Goal: Check status: Check status

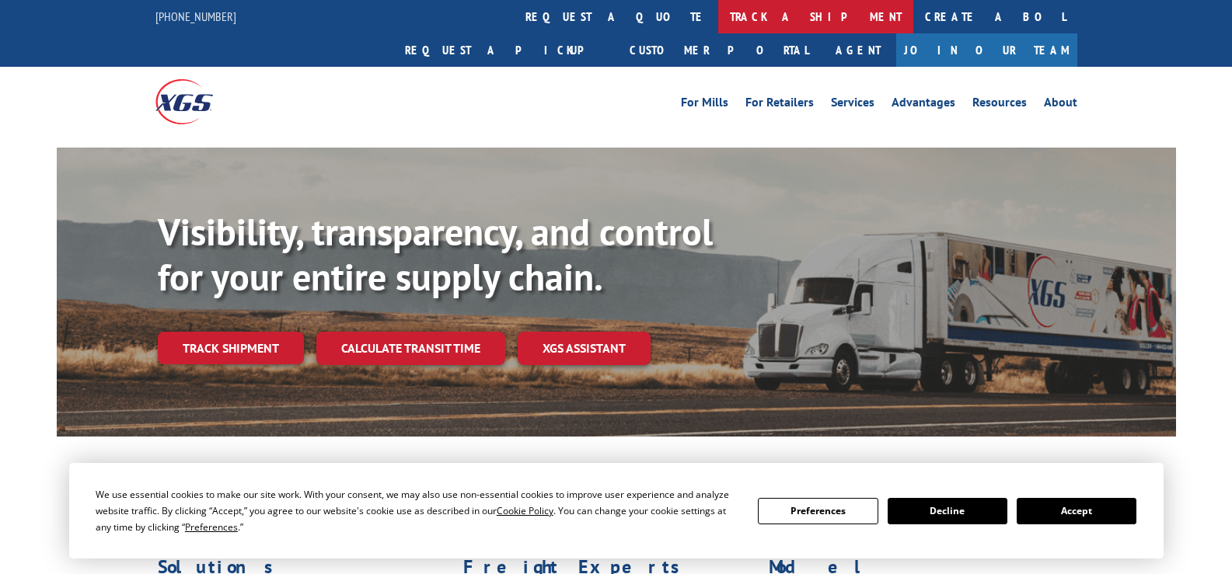
click at [718, 23] on link "track a shipment" at bounding box center [815, 16] width 195 height 33
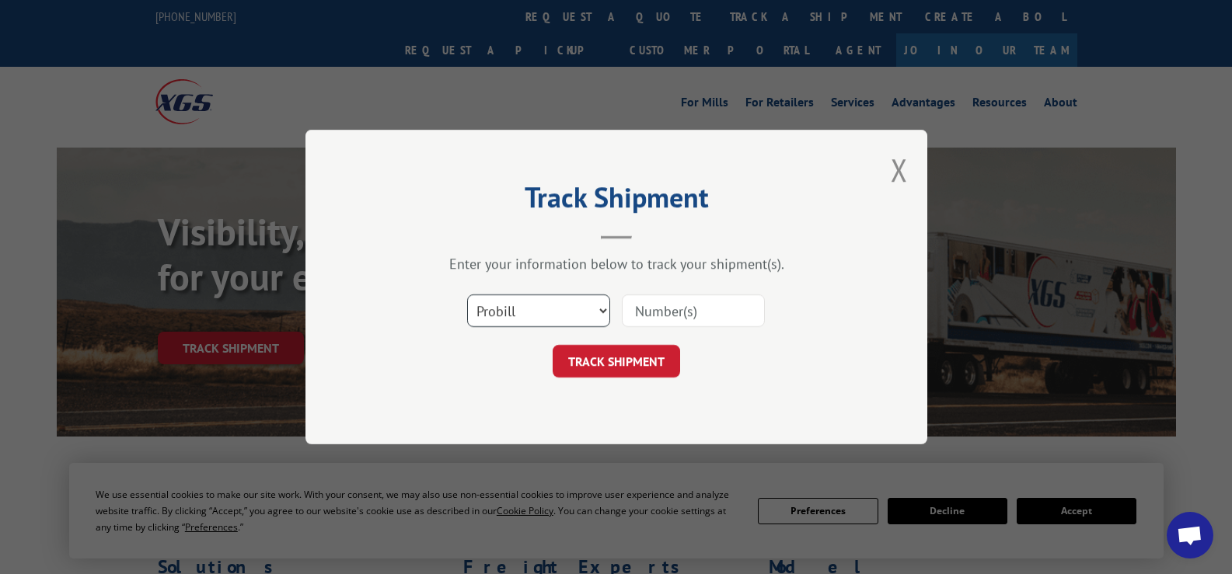
click at [540, 319] on select "Select category... Probill BOL PO" at bounding box center [538, 310] width 143 height 33
select select "bol"
click at [467, 294] on select "Select category... Probill BOL PO" at bounding box center [538, 310] width 143 height 33
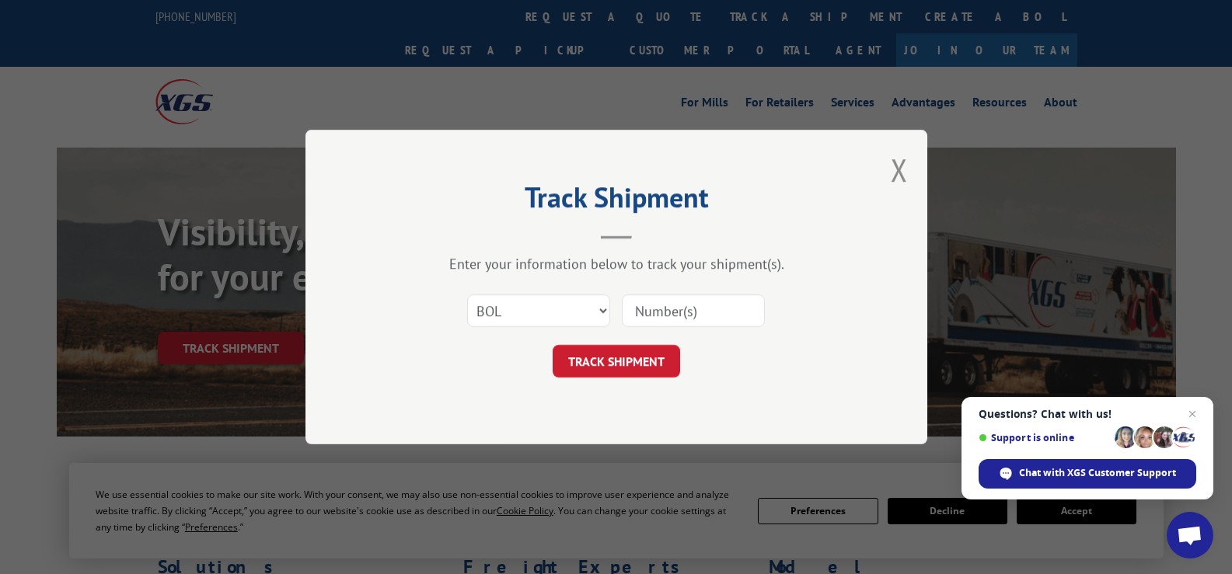
click at [678, 307] on input at bounding box center [693, 310] width 143 height 33
type input "54400131"
click at [649, 364] on button "TRACK SHIPMENT" at bounding box center [615, 361] width 127 height 33
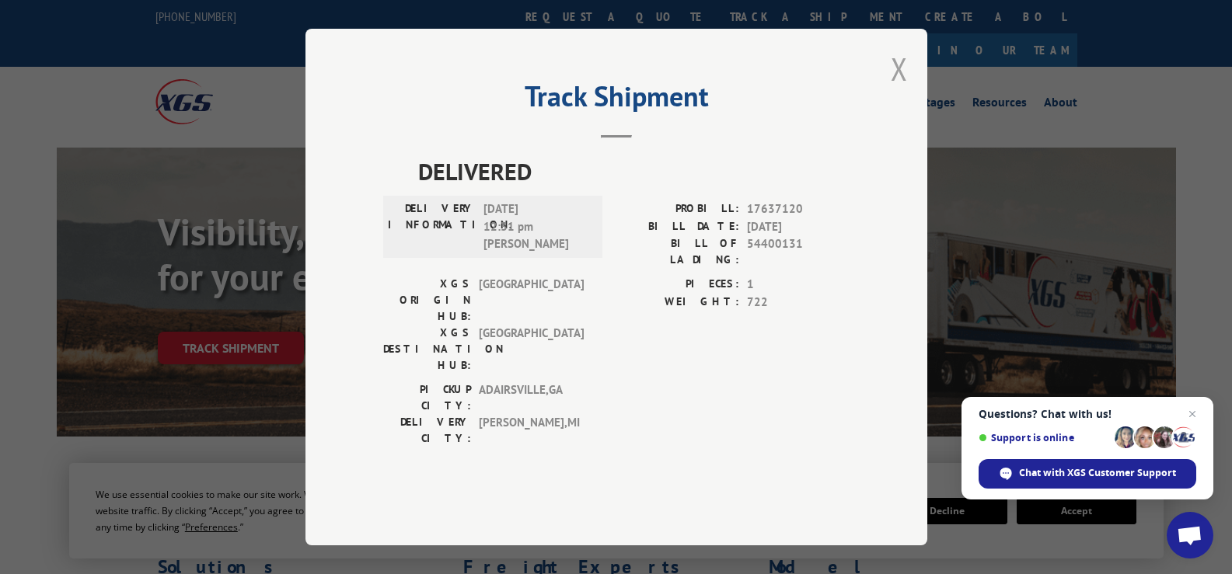
click at [896, 89] on button "Close modal" at bounding box center [898, 68] width 17 height 41
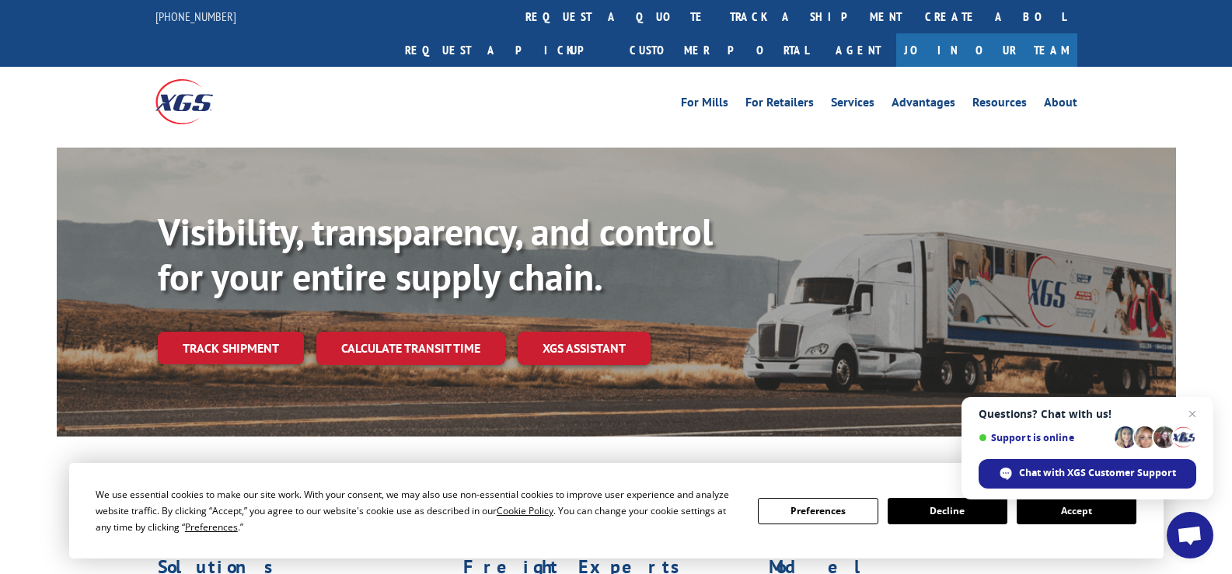
click at [1139, 67] on div "For Mills For Retailers Services Advantages Resources About For Mills For Retai…" at bounding box center [616, 101] width 1232 height 69
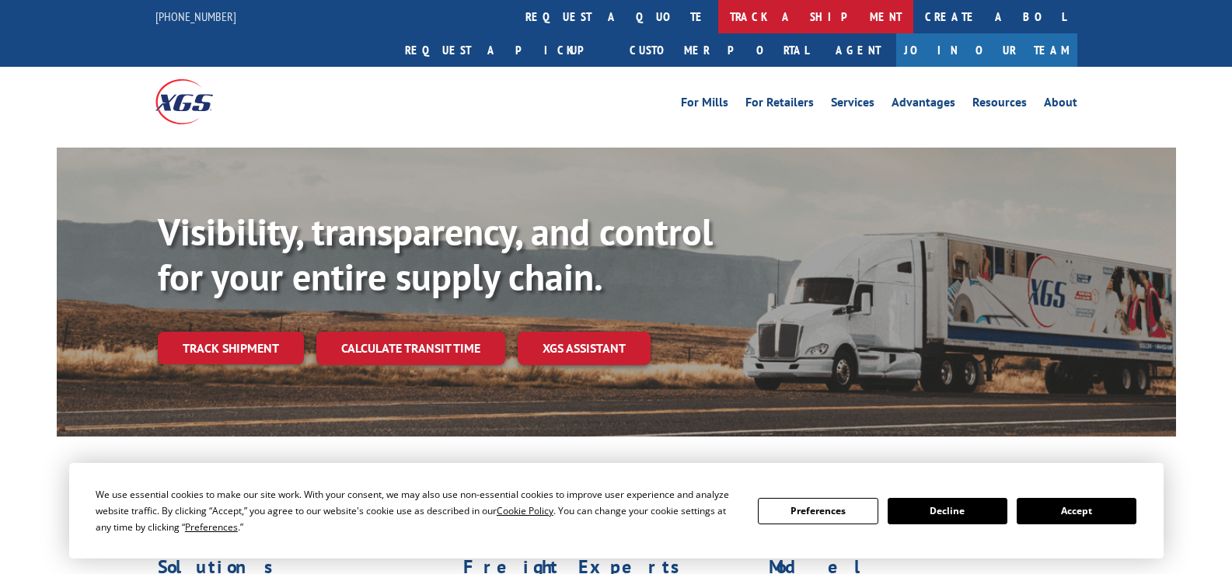
click at [718, 26] on link "track a shipment" at bounding box center [815, 16] width 195 height 33
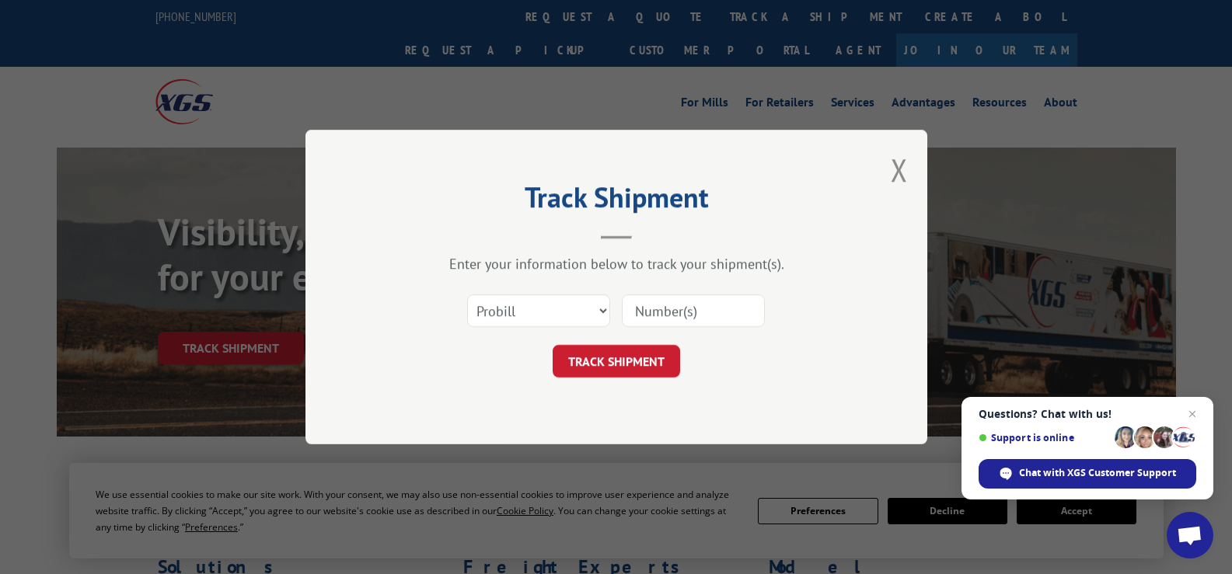
click at [689, 318] on input at bounding box center [693, 310] width 143 height 33
type input "73426"
click at [622, 366] on button "TRACK SHIPMENT" at bounding box center [615, 361] width 127 height 33
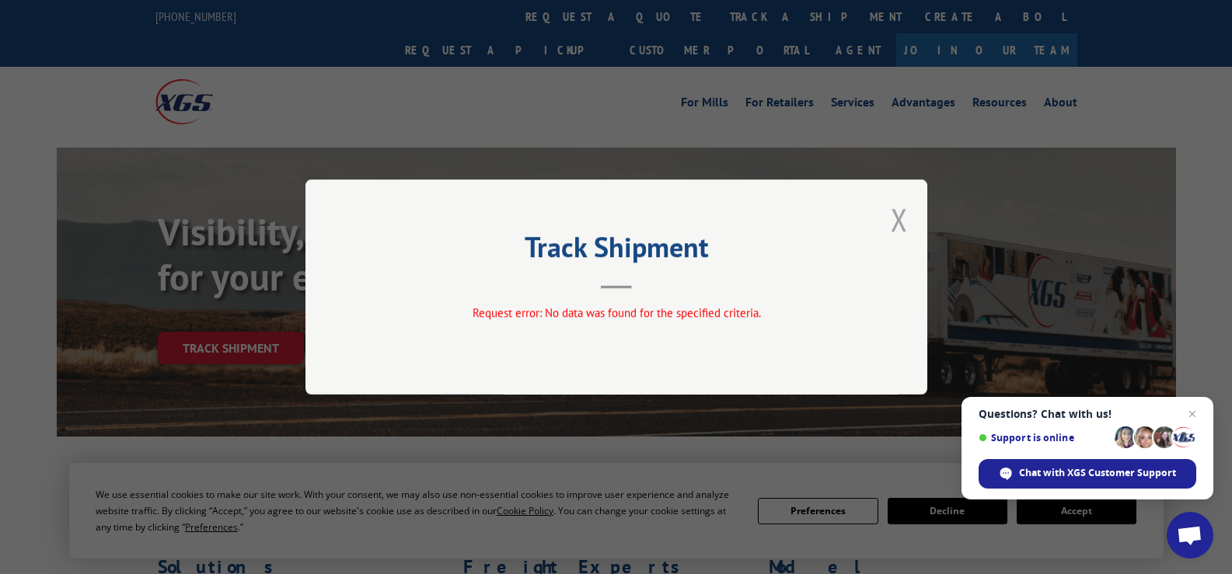
click at [895, 231] on button "Close modal" at bounding box center [898, 219] width 17 height 41
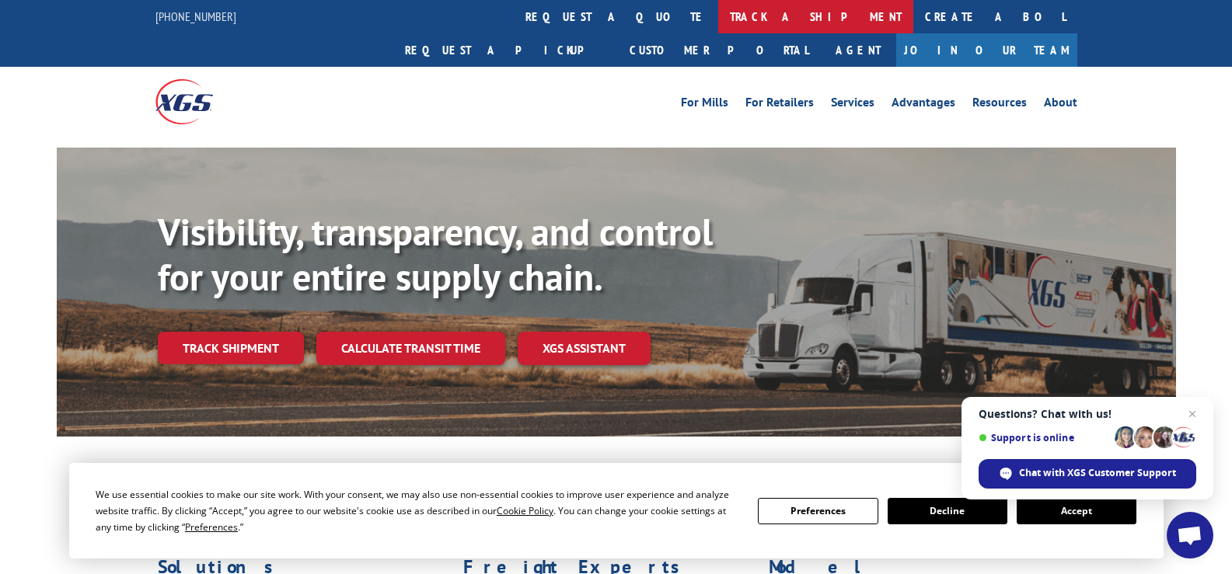
click at [718, 18] on link "track a shipment" at bounding box center [815, 16] width 195 height 33
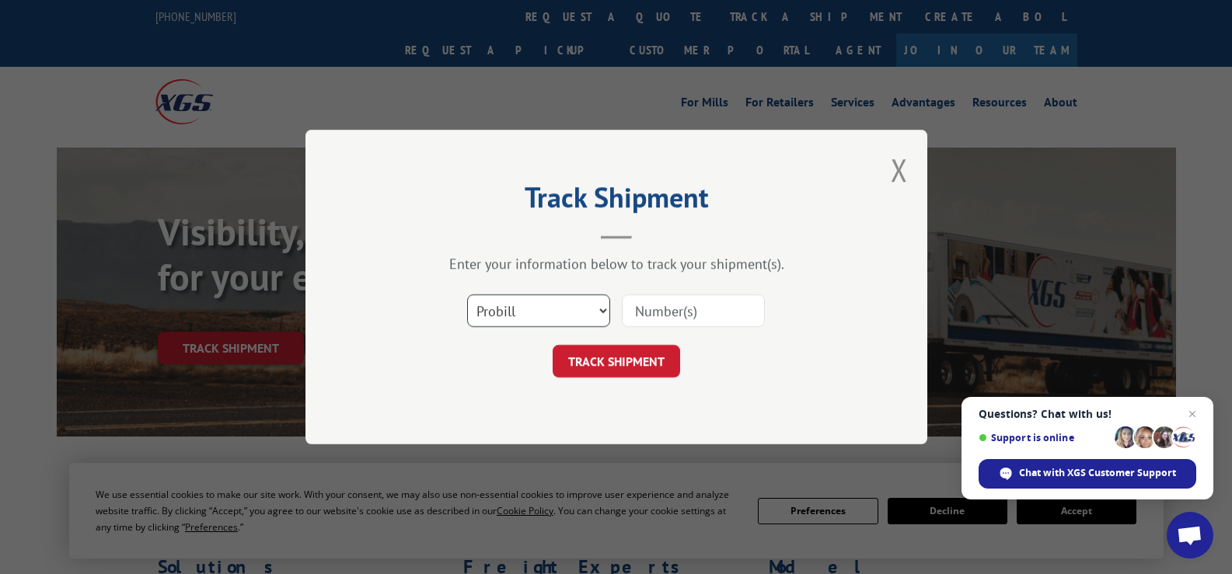
click at [545, 320] on select "Select category... Probill BOL PO" at bounding box center [538, 310] width 143 height 33
select select "bol"
click at [467, 294] on select "Select category... Probill BOL PO" at bounding box center [538, 310] width 143 height 33
click at [713, 315] on input at bounding box center [693, 310] width 143 height 33
type input "73426"
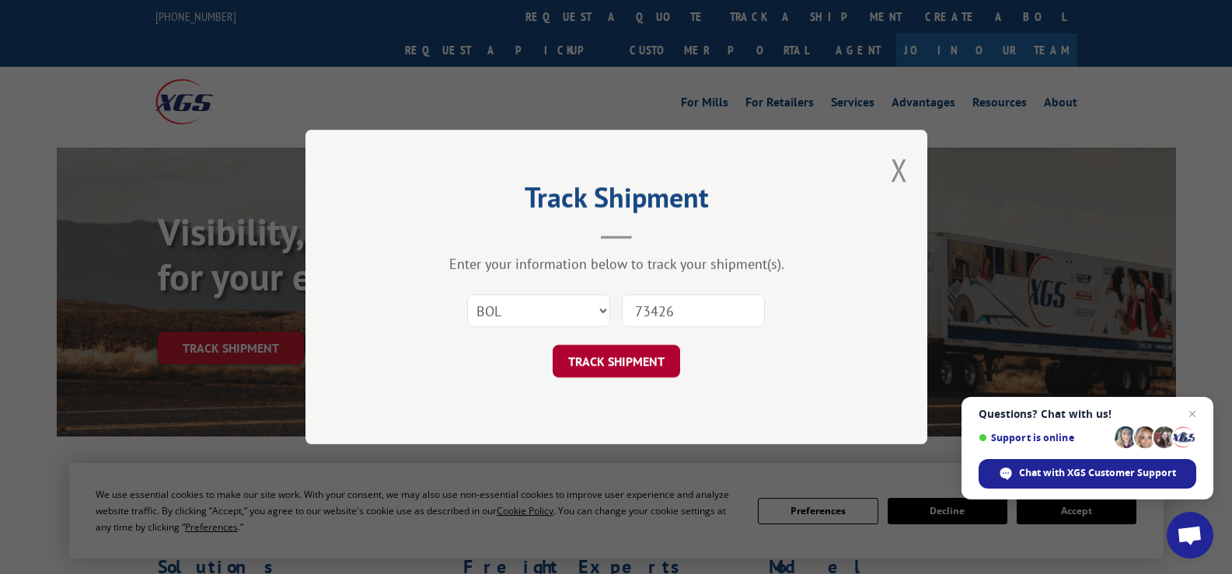
click at [622, 368] on button "TRACK SHIPMENT" at bounding box center [615, 361] width 127 height 33
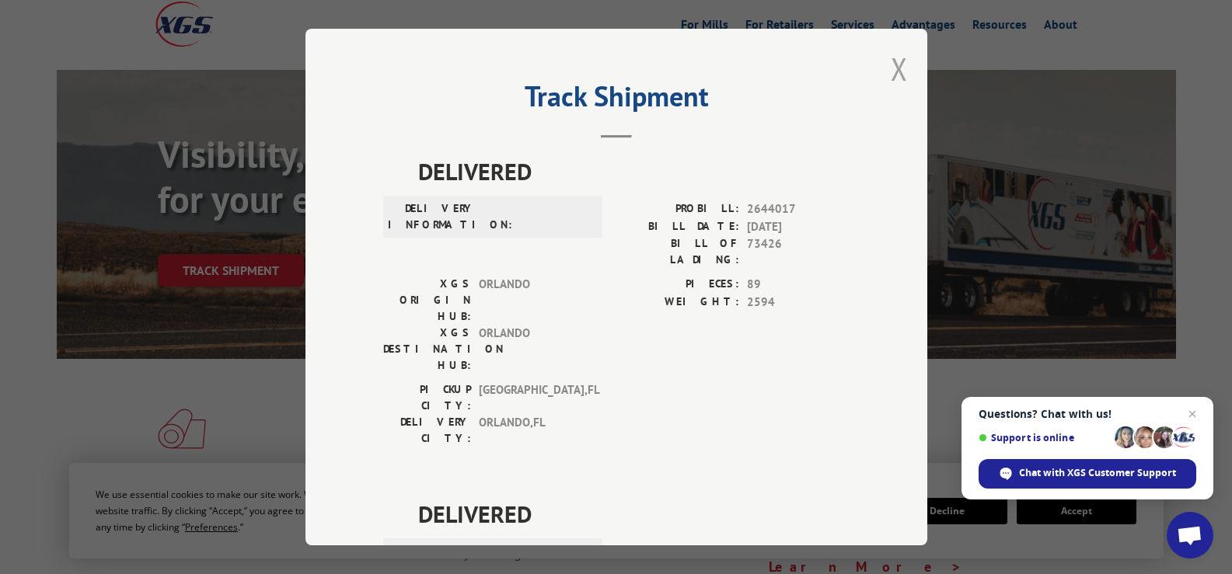
click at [899, 62] on button "Close modal" at bounding box center [898, 68] width 17 height 41
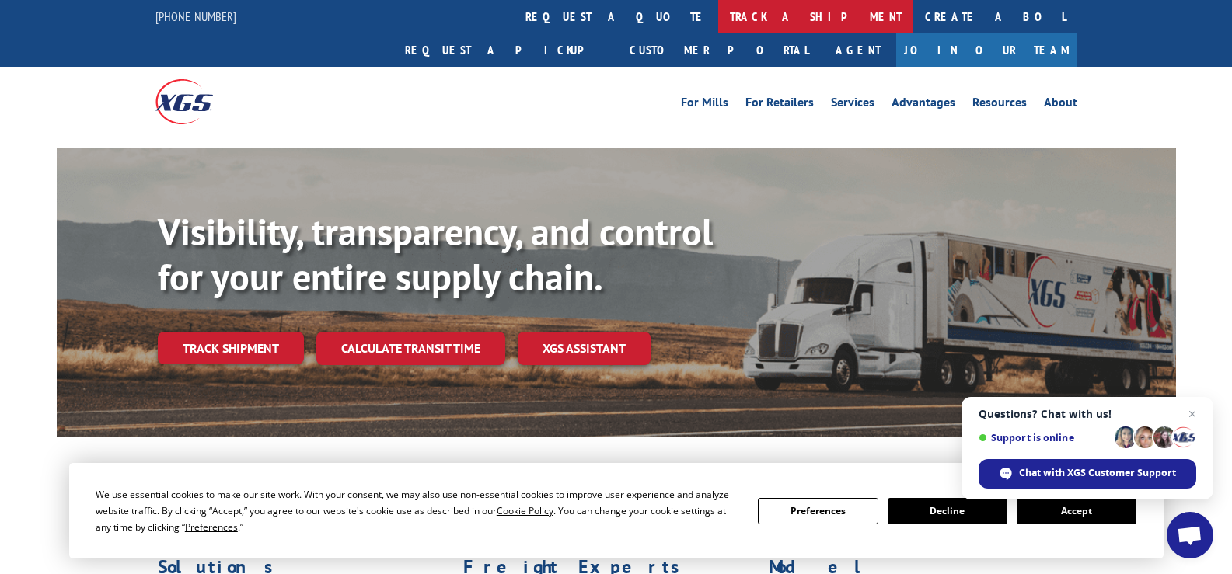
click at [718, 12] on link "track a shipment" at bounding box center [815, 16] width 195 height 33
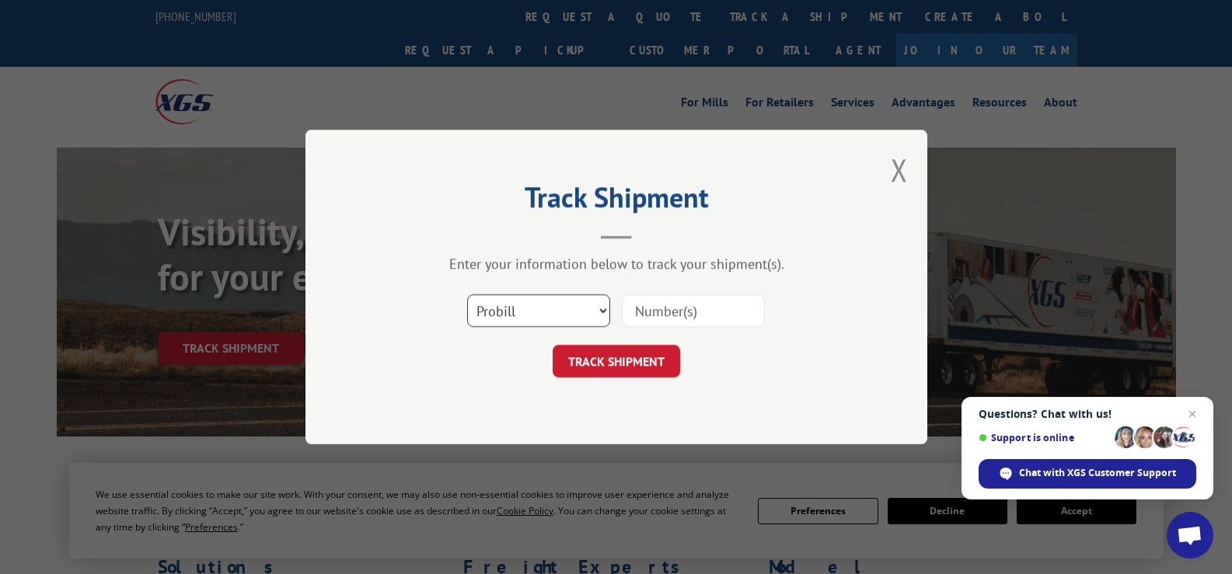
click at [527, 311] on select "Select category... Probill BOL PO" at bounding box center [538, 310] width 143 height 33
select select "po"
click at [467, 294] on select "Select category... Probill BOL PO" at bounding box center [538, 310] width 143 height 33
click at [664, 308] on input at bounding box center [693, 310] width 143 height 33
type input "w09265nol"
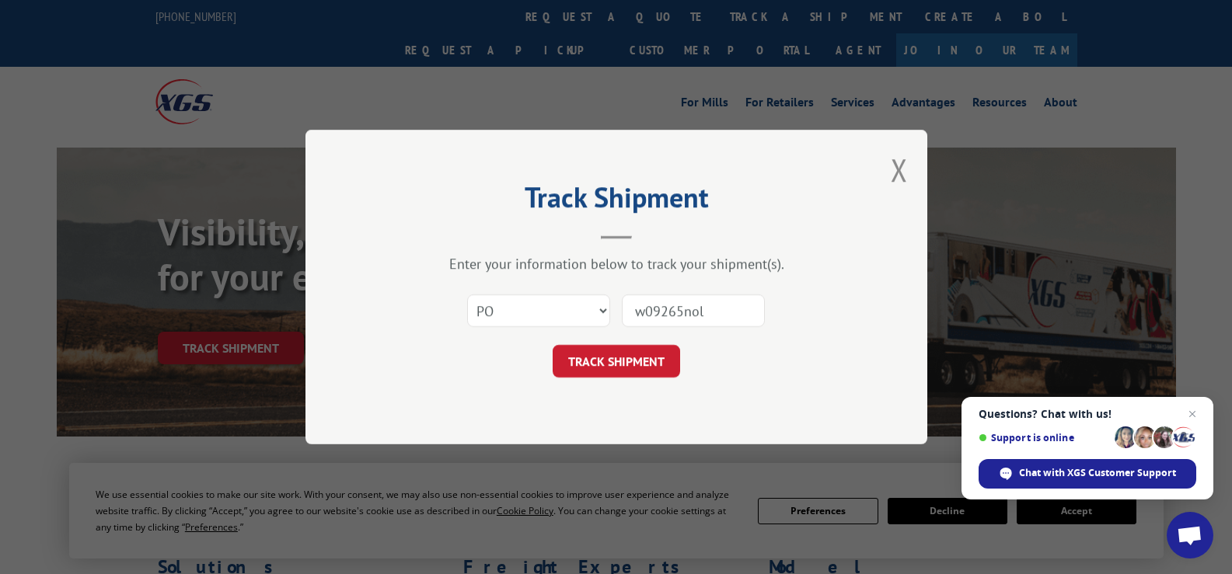
click at [626, 357] on button "TRACK SHIPMENT" at bounding box center [615, 361] width 127 height 33
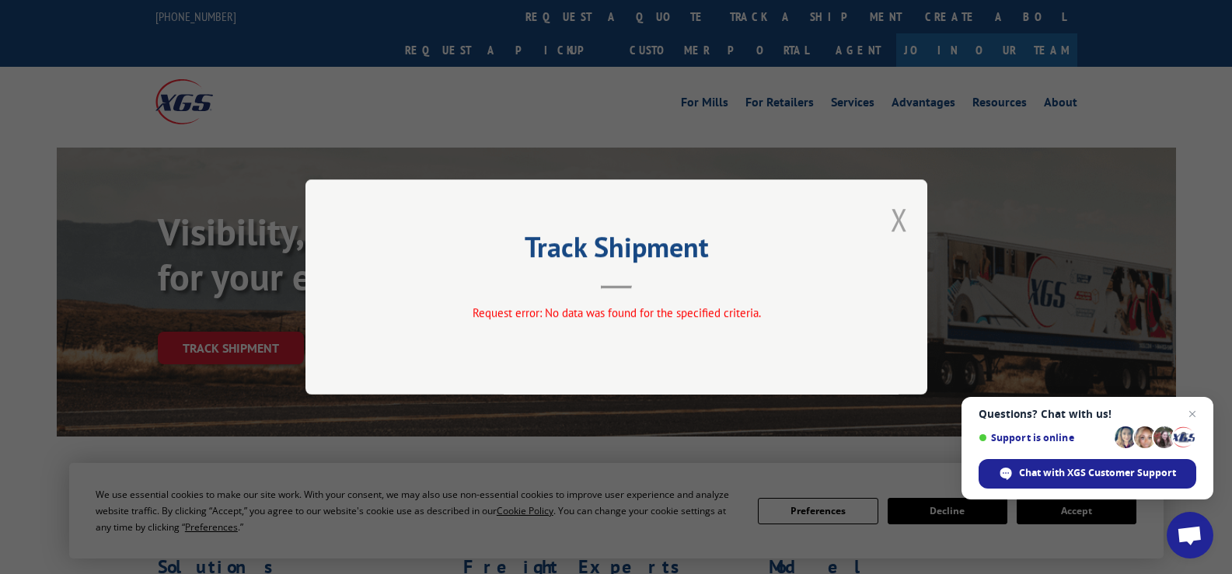
click at [896, 219] on button "Close modal" at bounding box center [898, 219] width 17 height 41
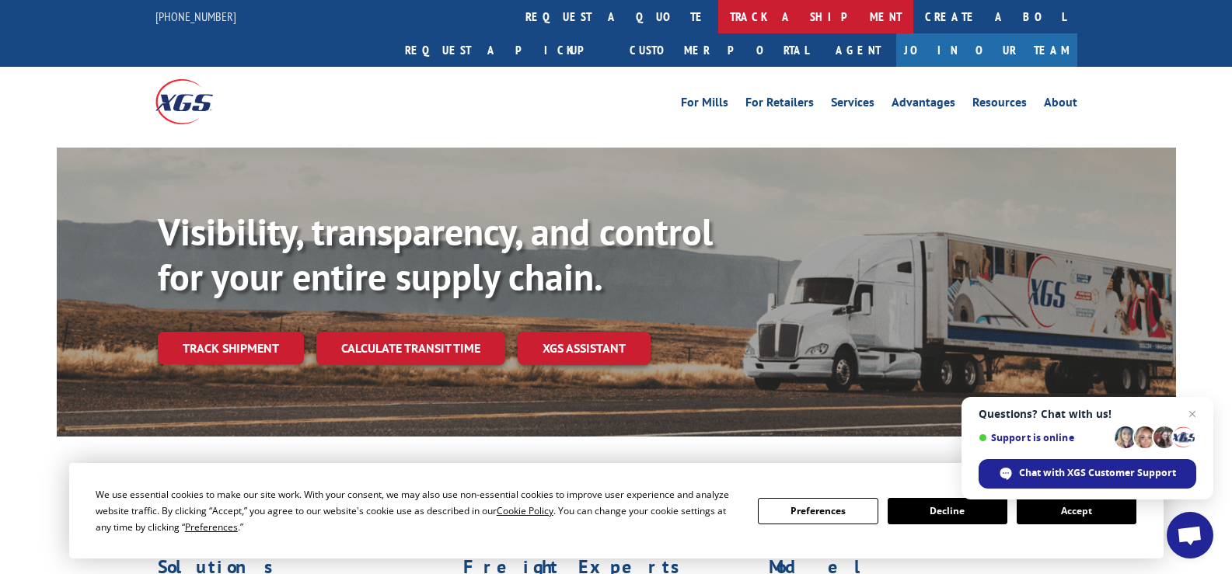
click at [718, 14] on link "track a shipment" at bounding box center [815, 16] width 195 height 33
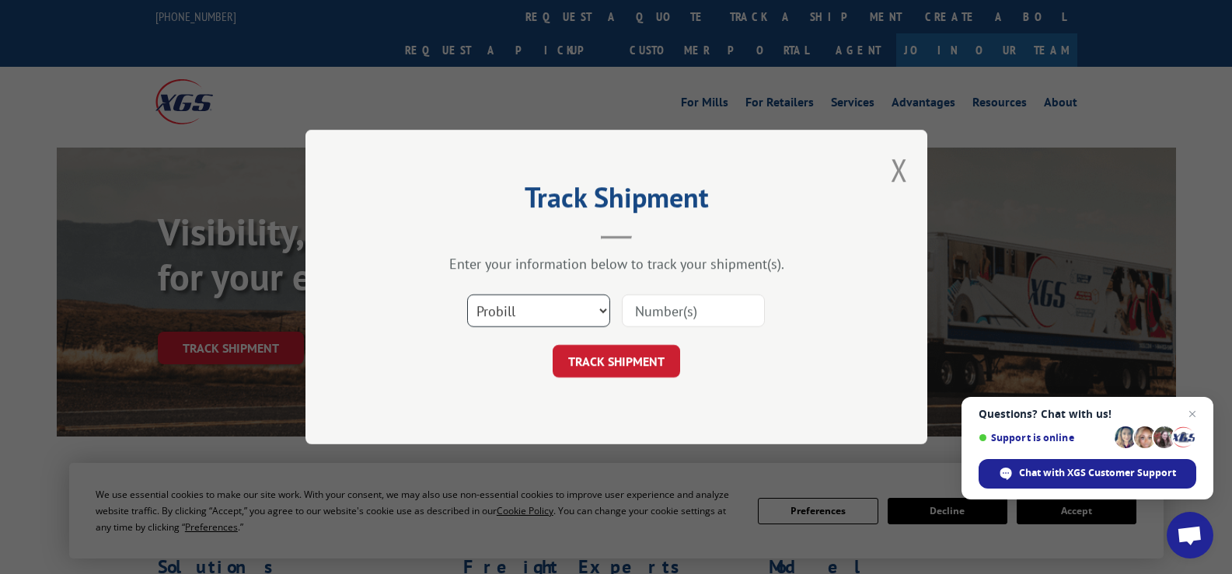
click at [543, 302] on select "Select category... Probill BOL PO" at bounding box center [538, 310] width 143 height 33
select select "bol"
click at [467, 294] on select "Select category... Probill BOL PO" at bounding box center [538, 310] width 143 height 33
click at [671, 306] on input at bounding box center [693, 310] width 143 height 33
paste input "16934"
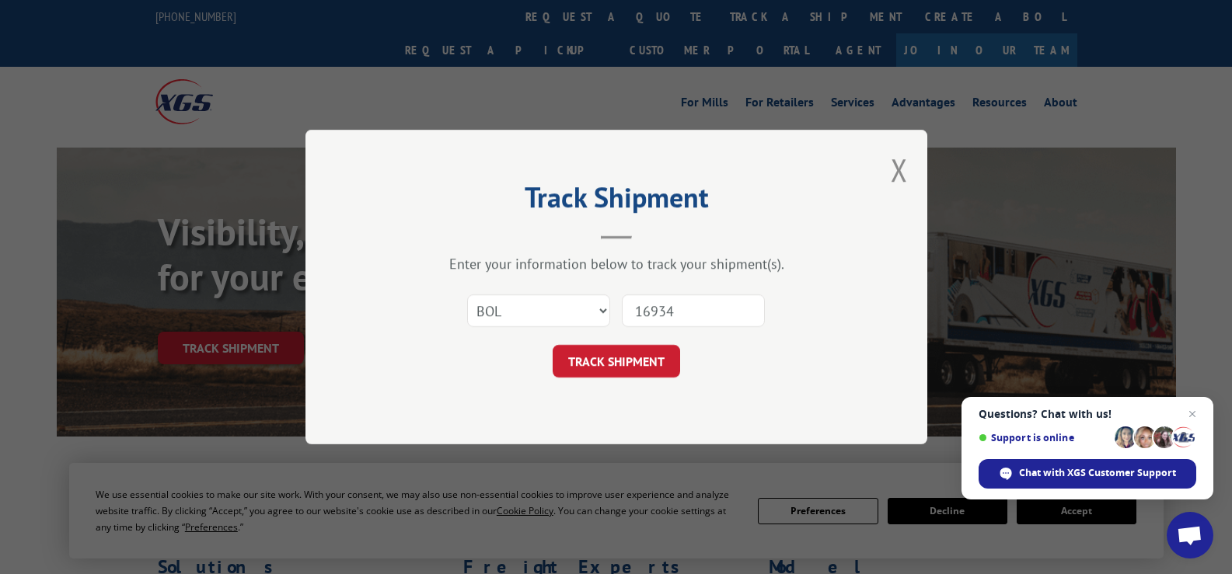
click at [641, 309] on input "16934" at bounding box center [693, 310] width 143 height 33
type input "16934"
click at [674, 350] on button "TRACK SHIPMENT" at bounding box center [615, 361] width 127 height 33
